Goal: Task Accomplishment & Management: Complete application form

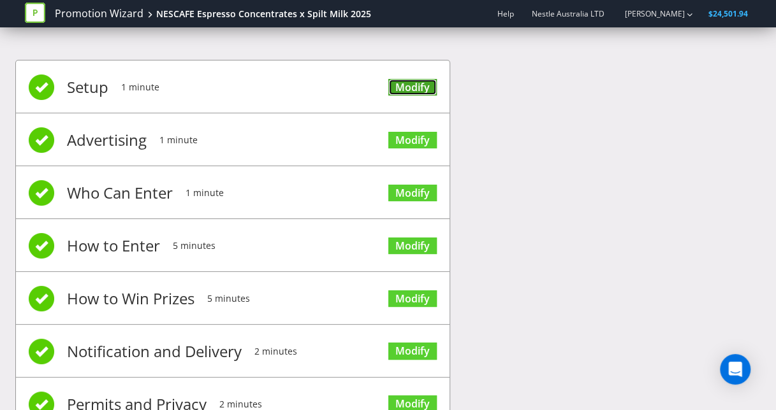
click at [403, 90] on link "Modify" at bounding box center [412, 87] width 48 height 17
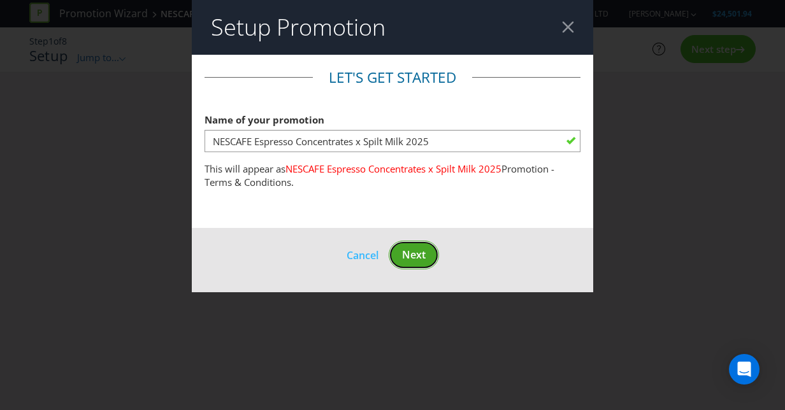
click at [405, 256] on span "Next" at bounding box center [414, 255] width 24 height 14
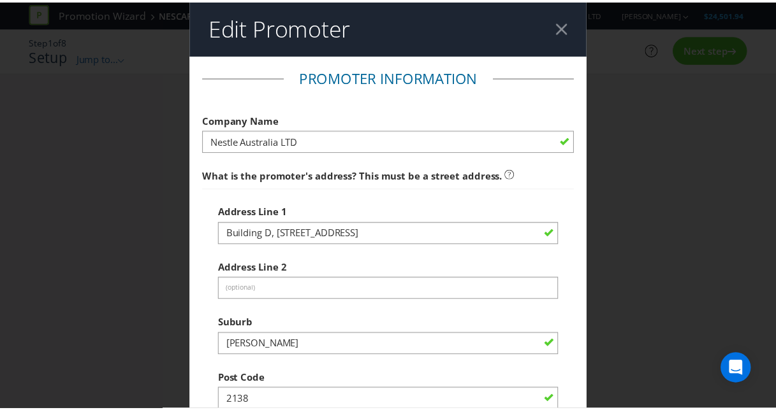
scroll to position [421, 0]
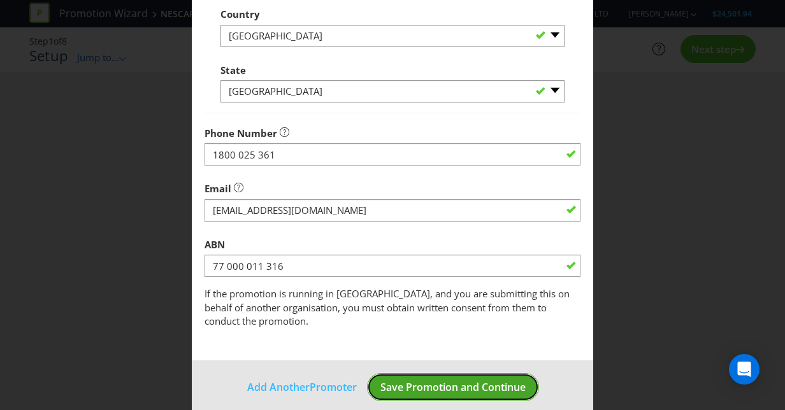
click at [459, 380] on span "Save Promotion and Continue" at bounding box center [452, 387] width 145 height 14
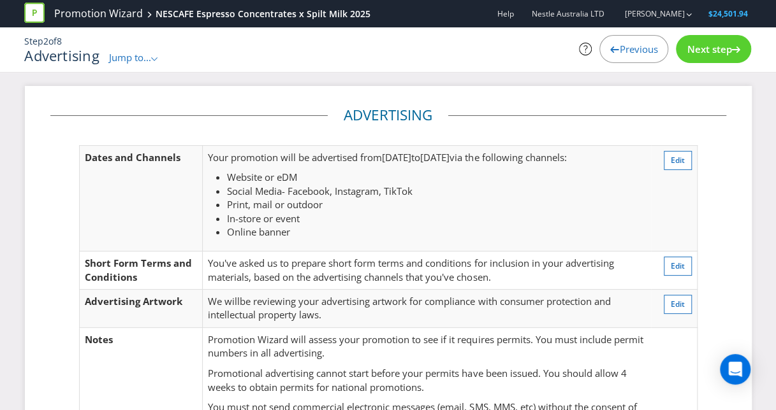
click at [705, 55] on div "Next step" at bounding box center [712, 49] width 75 height 28
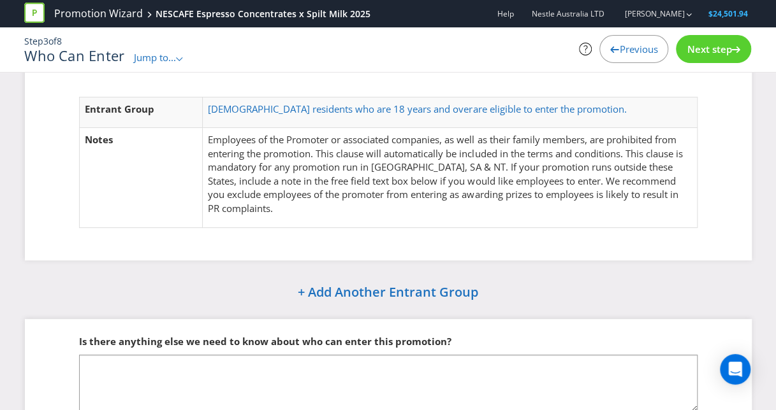
scroll to position [115, 0]
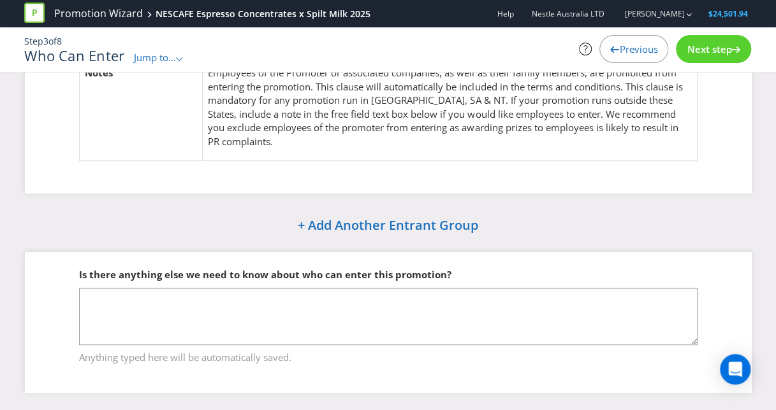
click at [728, 43] on span "Next step" at bounding box center [708, 49] width 45 height 13
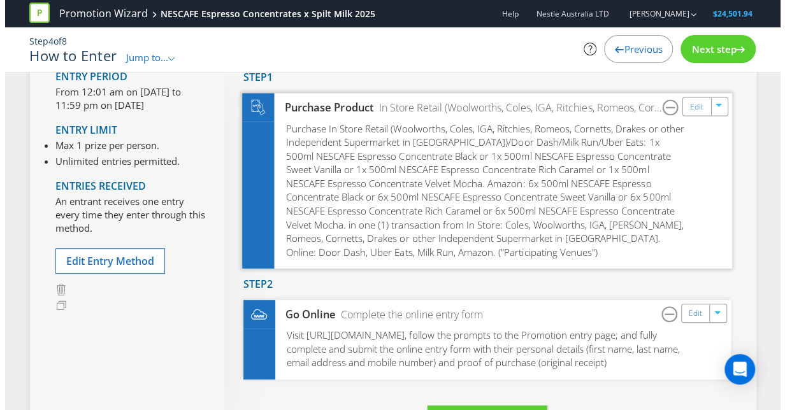
scroll to position [109, 0]
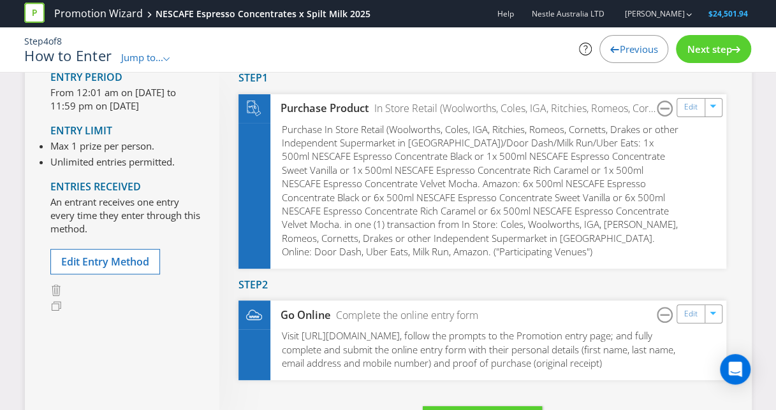
click at [696, 51] on span "Next step" at bounding box center [708, 49] width 45 height 13
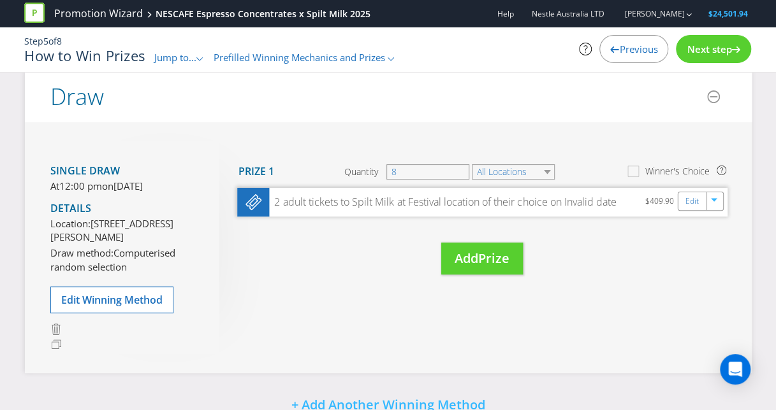
click at [431, 204] on div "2 adult tickets to Spilt Milk at Festival location of their choice on Invalid d…" at bounding box center [442, 202] width 347 height 15
click at [685, 208] on div "Edit" at bounding box center [691, 201] width 29 height 18
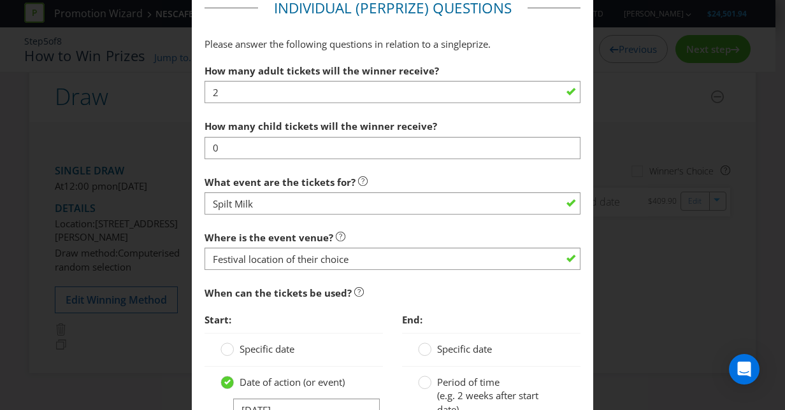
scroll to position [997, 0]
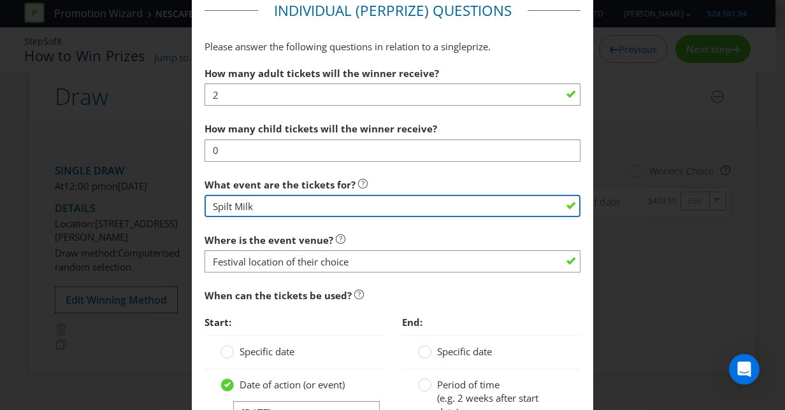
click at [271, 203] on input "Spilt Milk" at bounding box center [393, 206] width 376 height 22
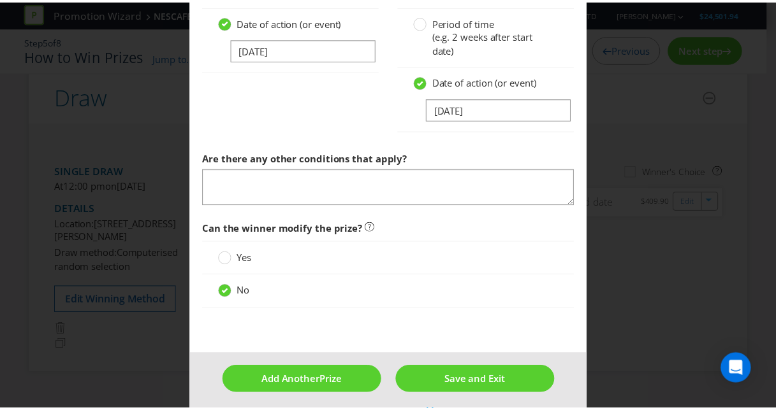
scroll to position [1351, 0]
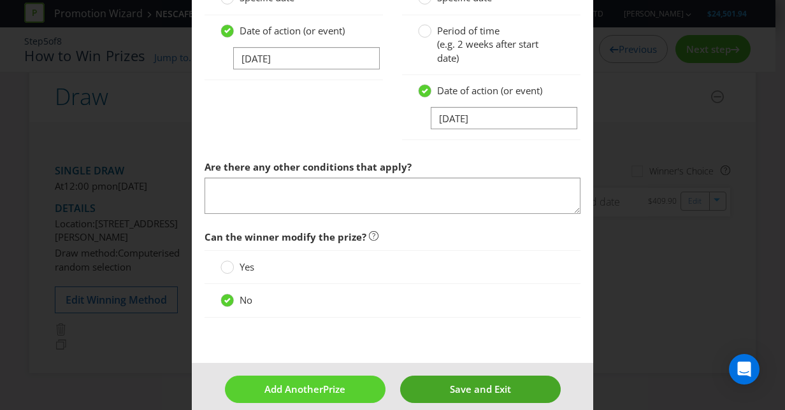
type input "Spilt Milk - General Admission"
click at [442, 390] on button "Save and Exit" at bounding box center [480, 389] width 161 height 27
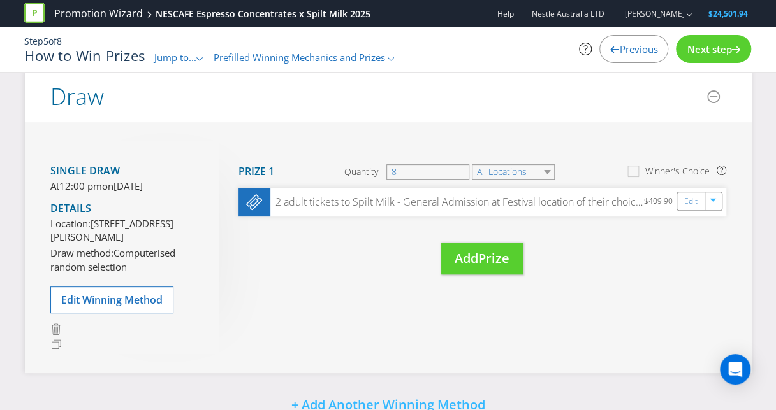
click at [718, 56] on div "Next step" at bounding box center [712, 49] width 75 height 28
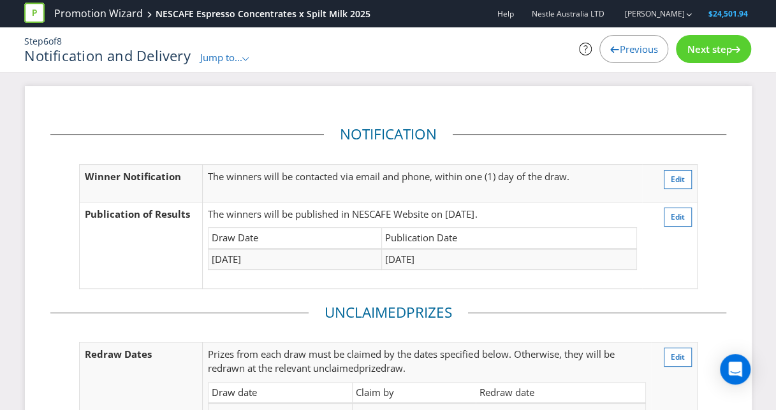
click at [701, 47] on span "Next step" at bounding box center [708, 49] width 45 height 13
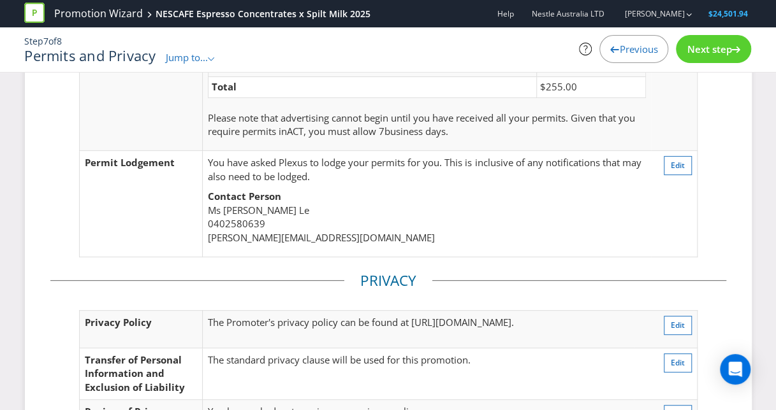
scroll to position [316, 0]
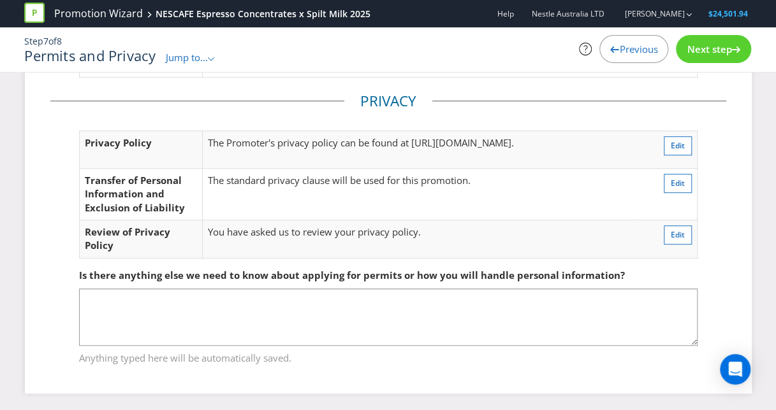
click at [724, 45] on span "Next step" at bounding box center [708, 49] width 45 height 13
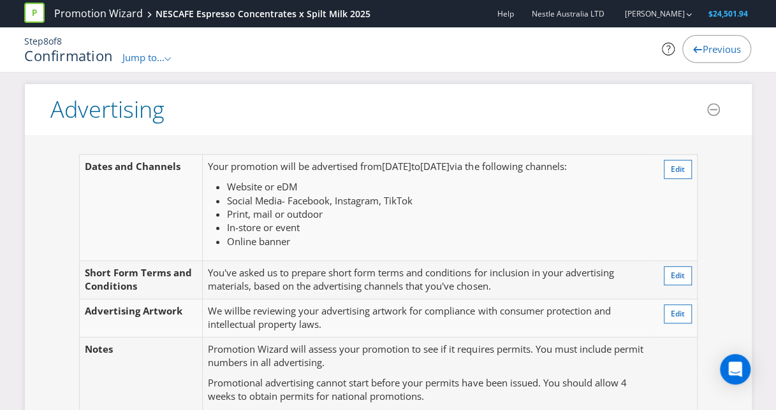
click at [707, 47] on span "Previous" at bounding box center [721, 49] width 38 height 13
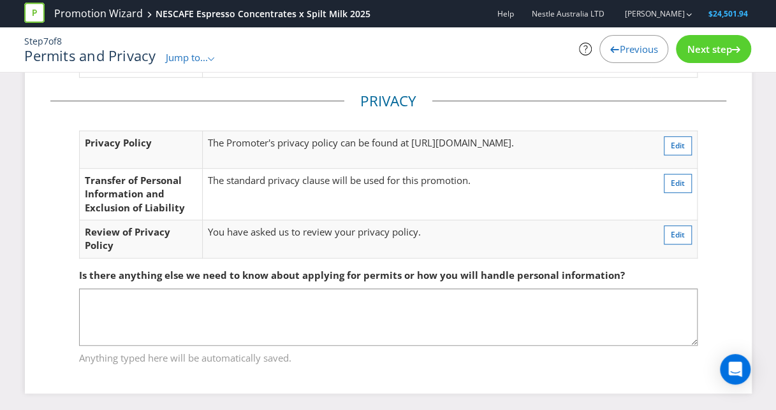
click at [634, 47] on span "Previous" at bounding box center [638, 49] width 38 height 13
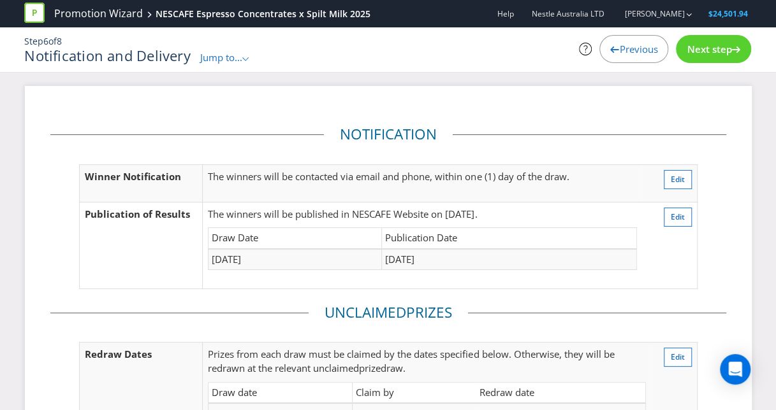
click at [645, 46] on span "Previous" at bounding box center [638, 49] width 38 height 13
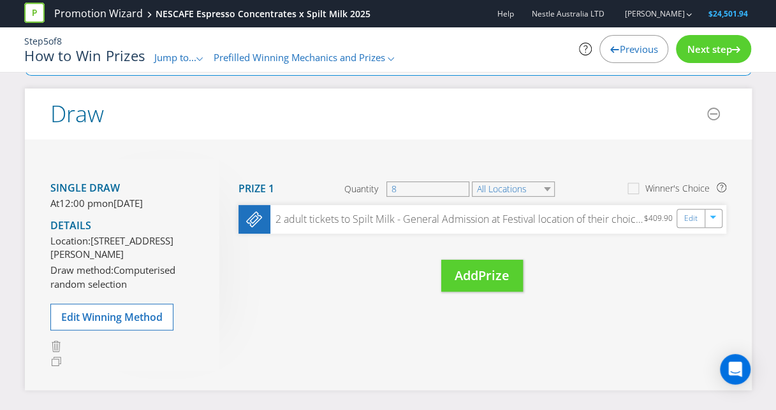
scroll to position [93, 0]
click at [632, 45] on span "Previous" at bounding box center [638, 49] width 38 height 13
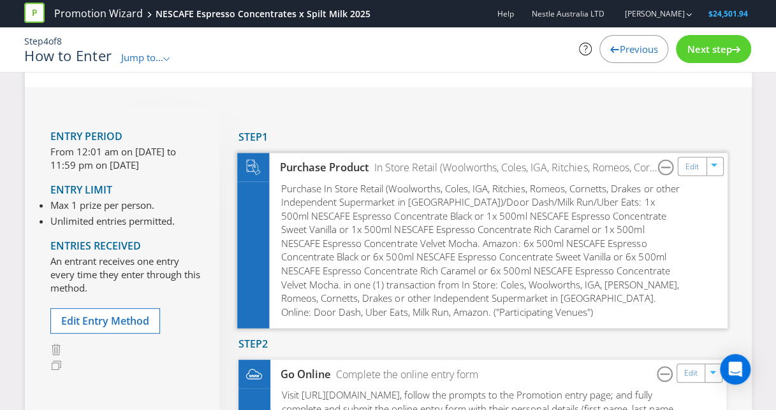
scroll to position [48, 0]
